Goal: Task Accomplishment & Management: Manage account settings

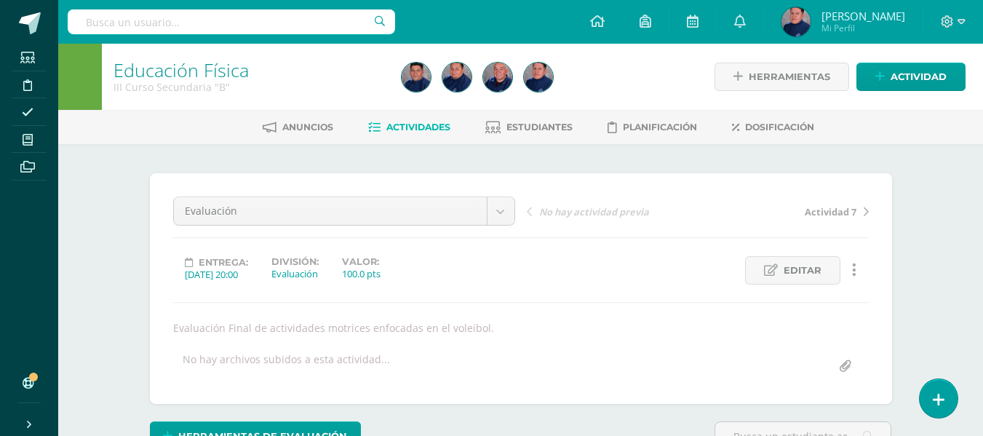
click at [424, 132] on span "Actividades" at bounding box center [418, 126] width 64 height 11
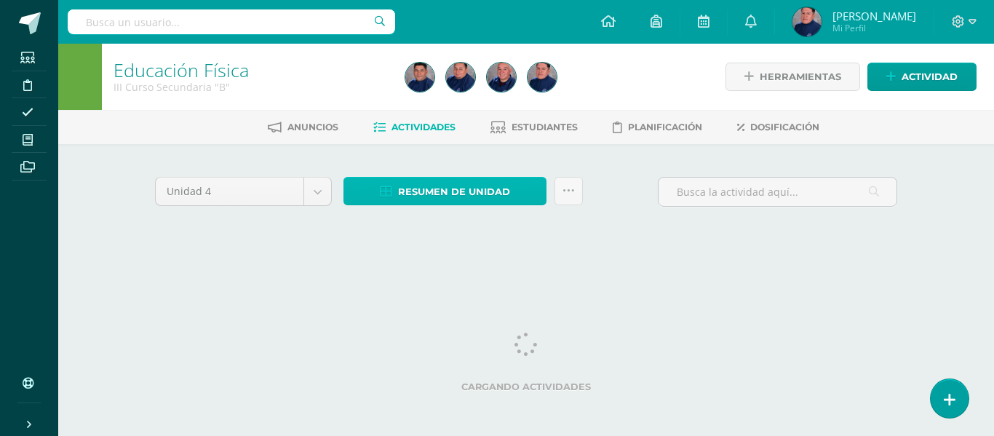
click at [519, 195] on link "Resumen de unidad" at bounding box center [444, 191] width 203 height 28
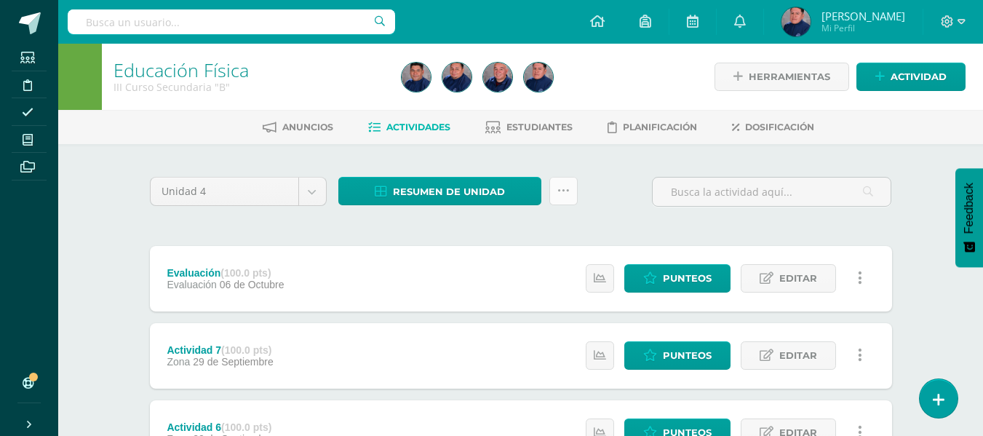
click at [560, 188] on icon at bounding box center [563, 191] width 12 height 12
click at [613, 190] on div "Unidad 4 Unidad 1 Unidad 2 Unidad 3 Unidad 4 Resumen de unidad Descargar como H…" at bounding box center [521, 197] width 754 height 41
click at [561, 196] on icon at bounding box center [563, 191] width 12 height 12
click at [626, 199] on div "Unidad 4 Unidad 1 Unidad 2 Unidad 3 Unidad 4 Resumen de unidad Descargar como H…" at bounding box center [521, 197] width 754 height 41
click at [492, 196] on span "Resumen de unidad" at bounding box center [449, 191] width 112 height 27
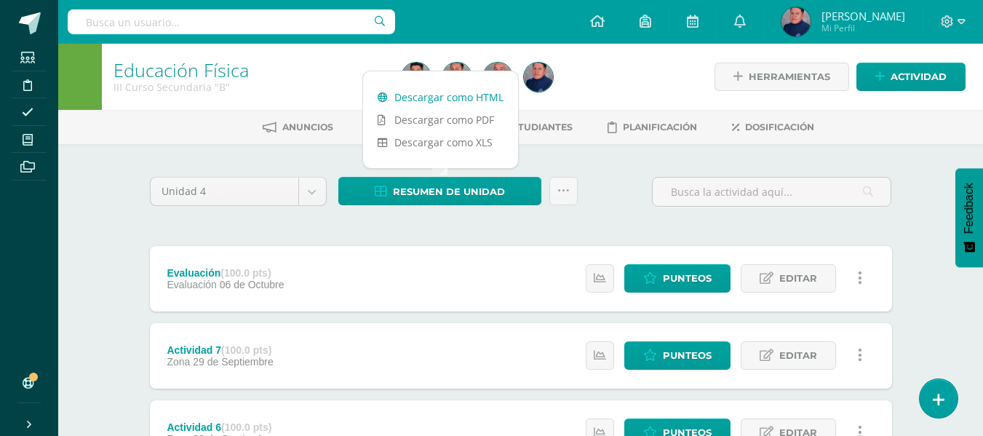
click at [442, 101] on link "Descargar como HTML" at bounding box center [440, 97] width 155 height 23
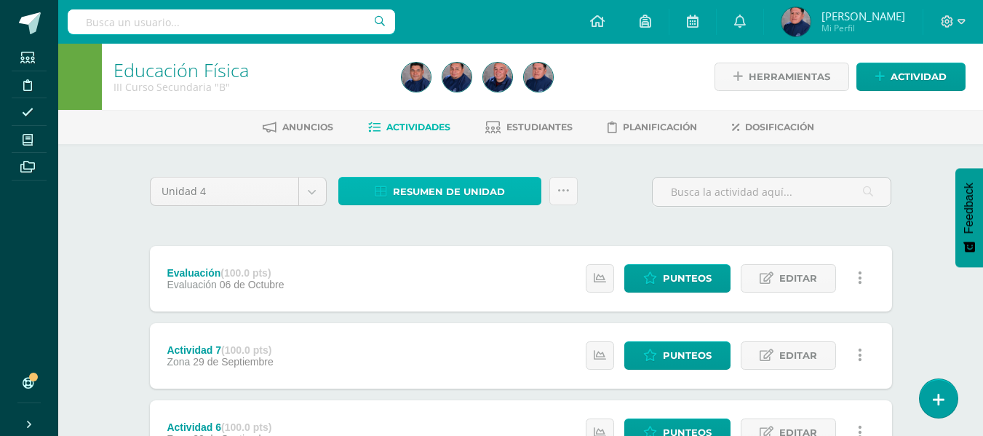
click at [483, 190] on span "Resumen de unidad" at bounding box center [449, 191] width 112 height 27
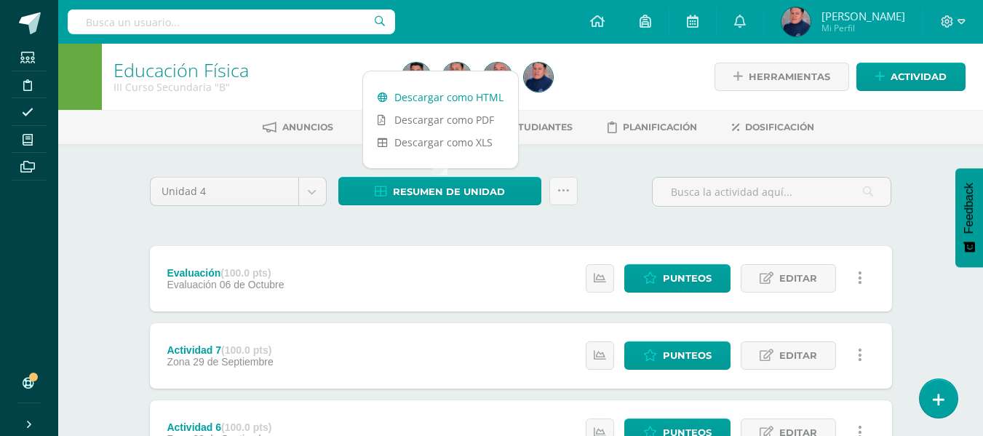
click at [417, 94] on link "Descargar como HTML" at bounding box center [440, 97] width 155 height 23
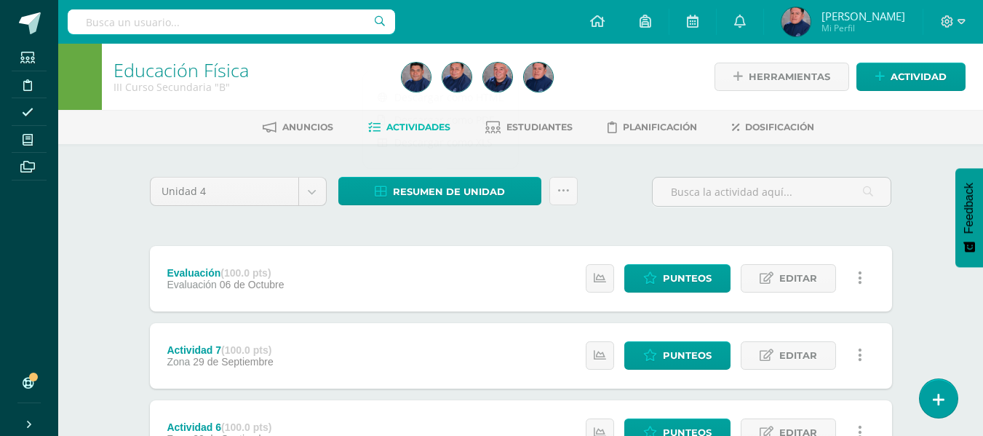
click at [637, 74] on div at bounding box center [543, 77] width 294 height 66
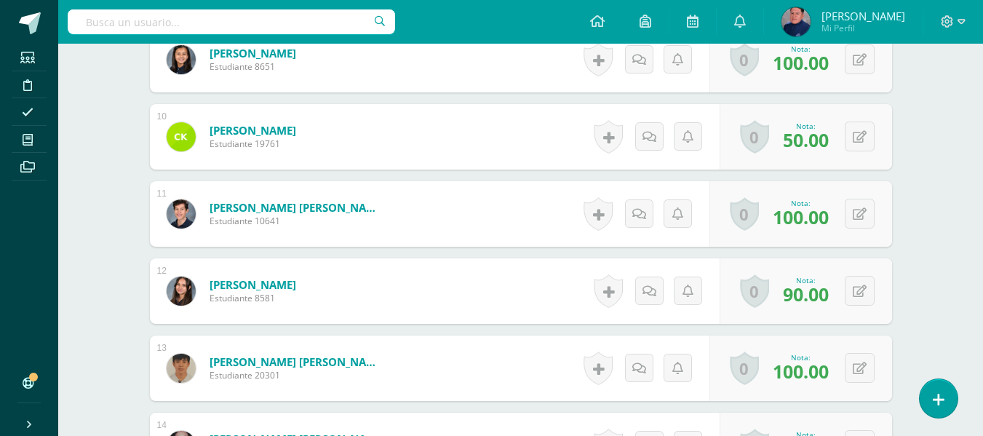
scroll to position [1110, 0]
click at [865, 138] on icon at bounding box center [860, 136] width 14 height 12
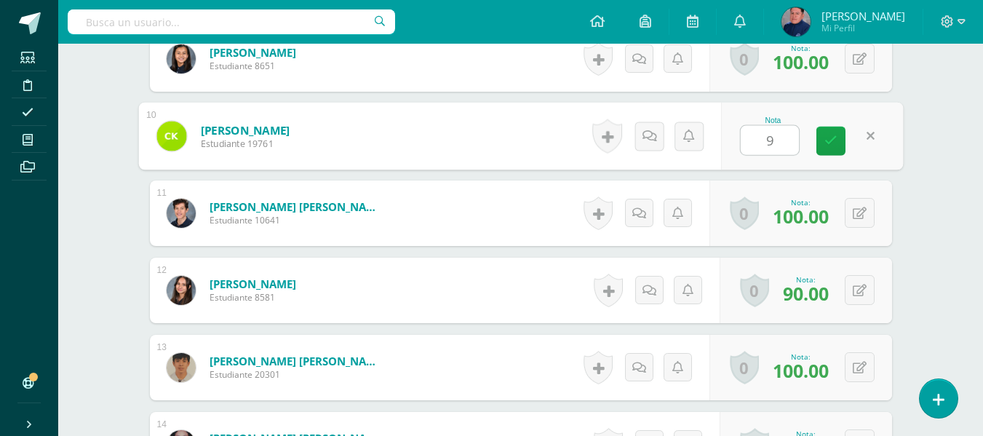
type input "95"
click at [834, 144] on icon at bounding box center [830, 141] width 13 height 12
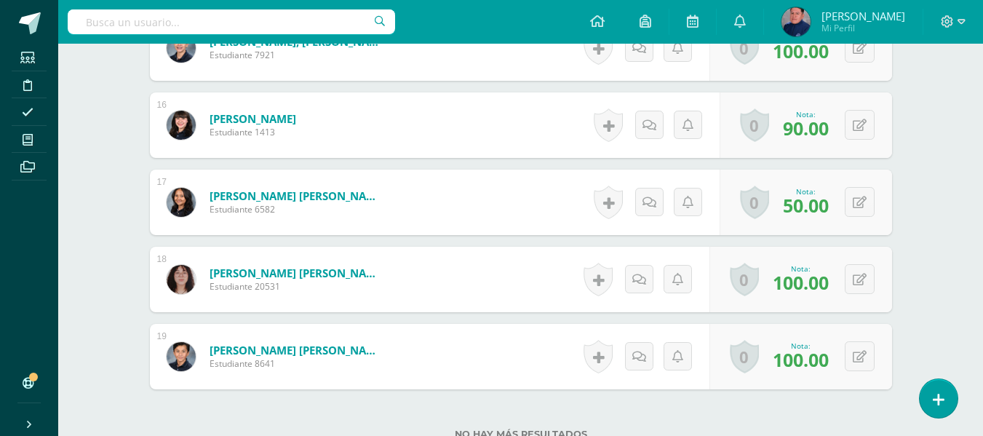
scroll to position [1619, 0]
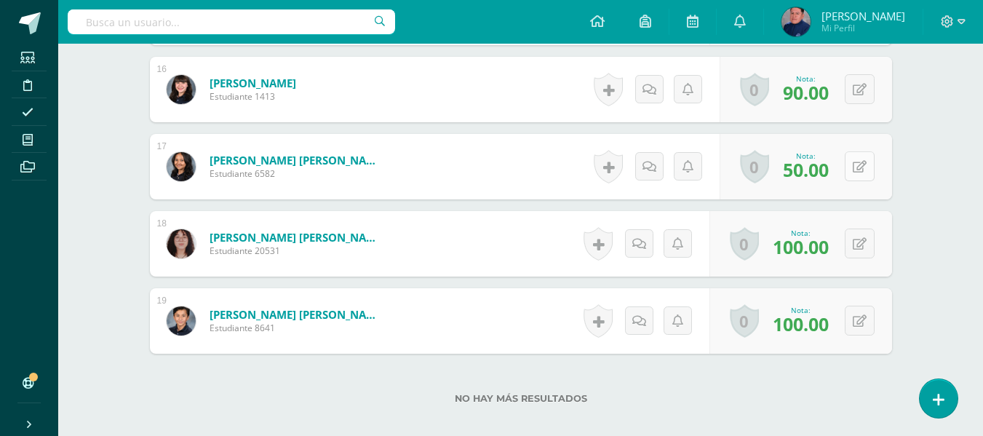
click at [861, 176] on button at bounding box center [860, 166] width 30 height 30
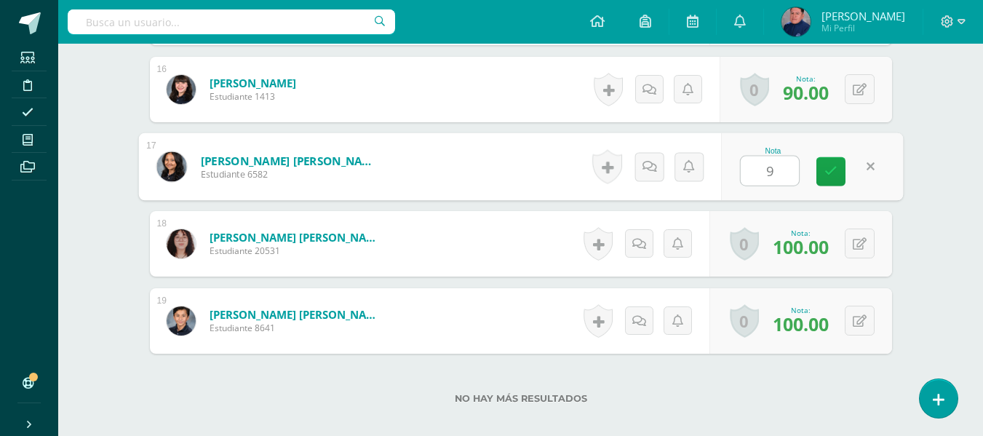
type input "95"
